Goal: Find specific page/section: Find specific page/section

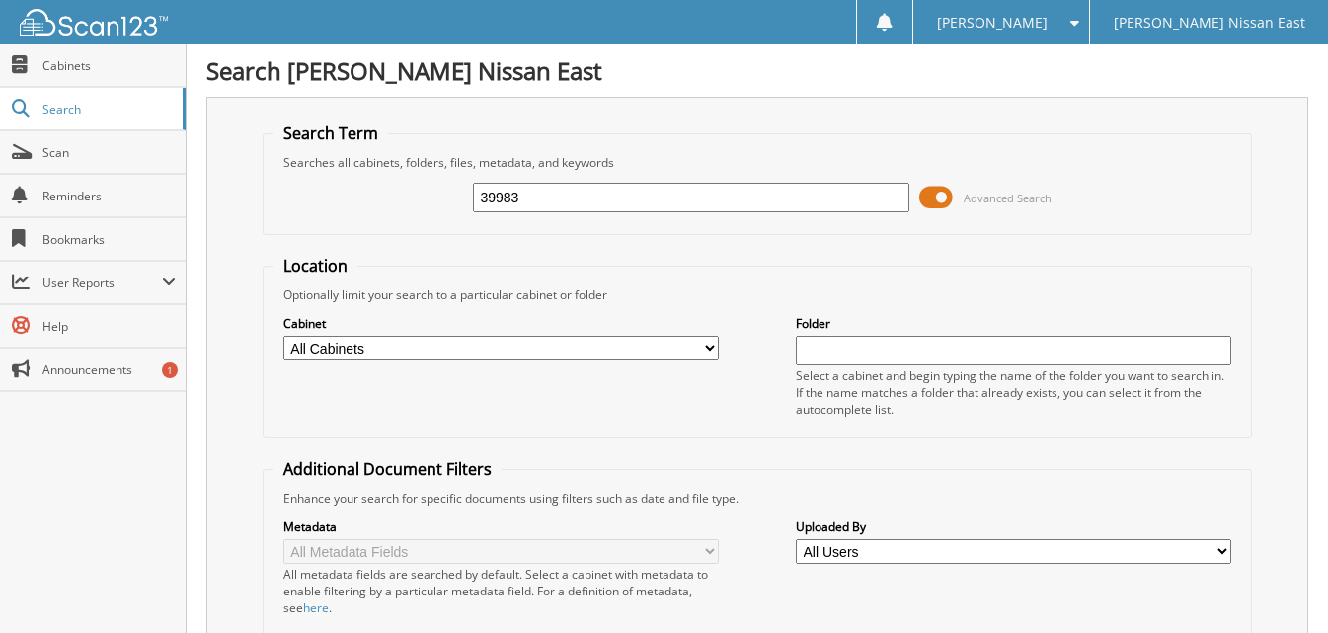
type input "39983"
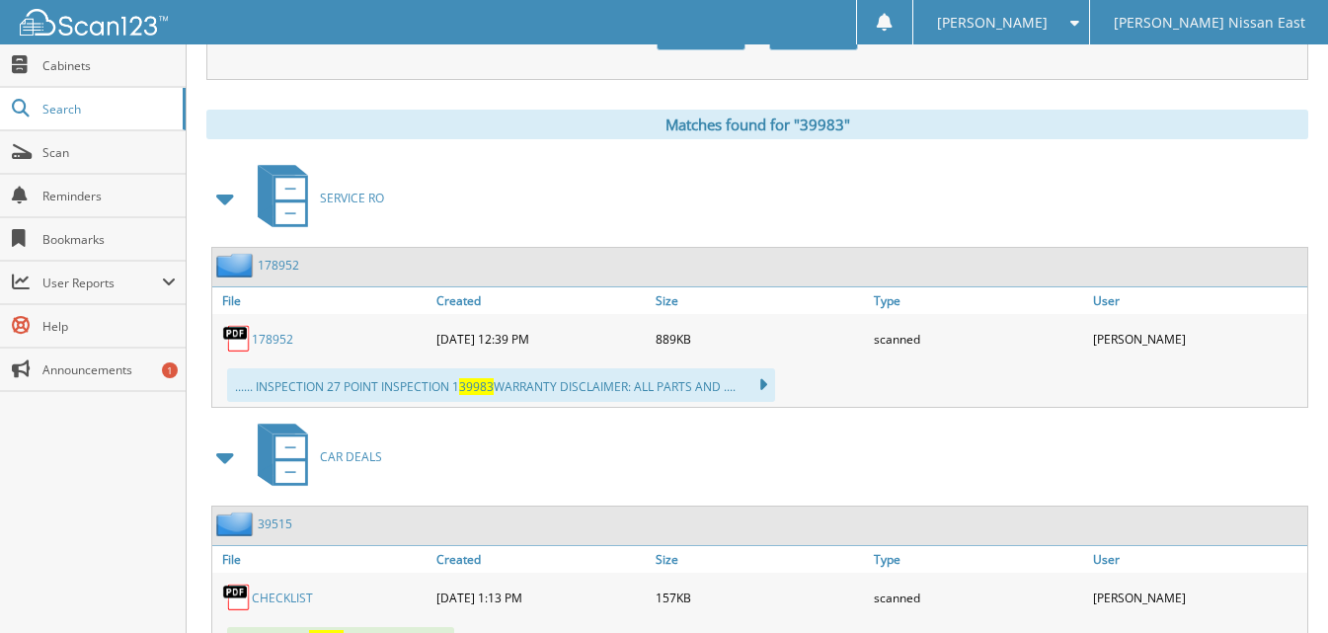
scroll to position [889, 0]
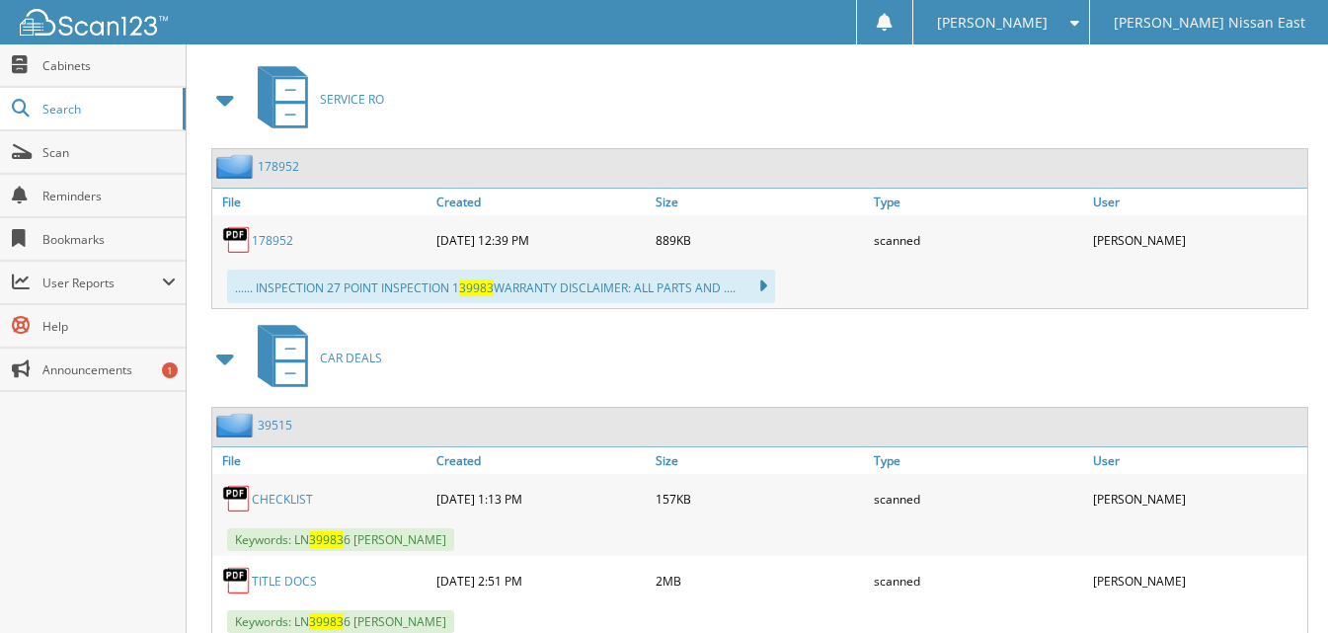
click at [346, 359] on span "CAR DEALS" at bounding box center [351, 358] width 62 height 17
